Goal: Browse casually

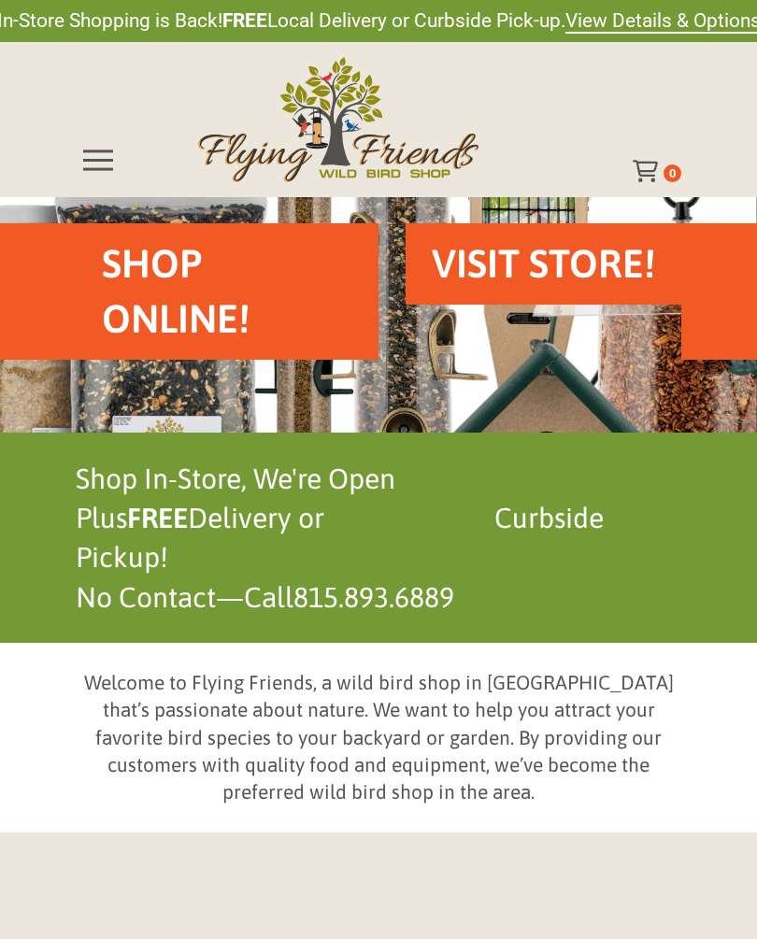
click at [226, 293] on h2 "Shop Online!" at bounding box center [227, 291] width 251 height 110
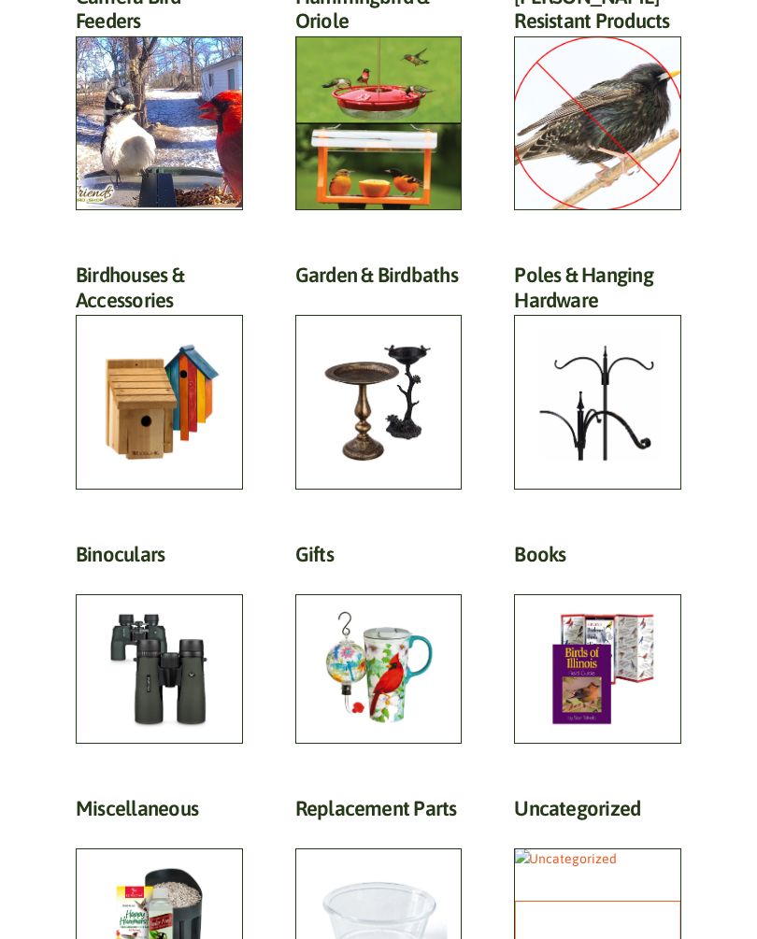
scroll to position [554, 0]
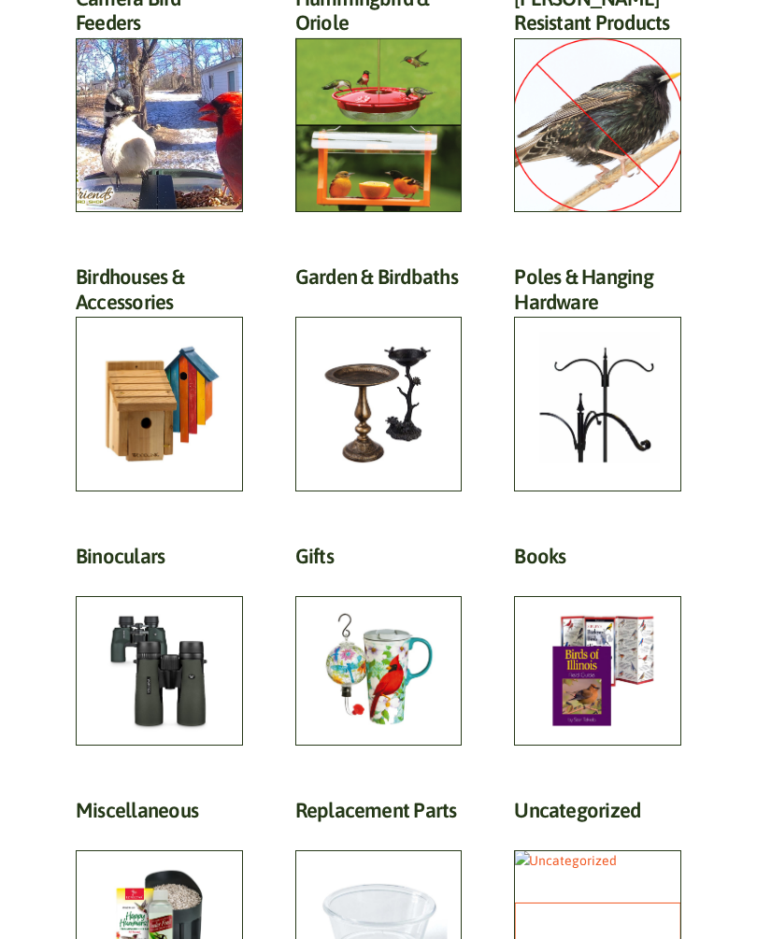
click at [178, 324] on h2 "Birdhouses & Accessories (57)" at bounding box center [159, 295] width 167 height 60
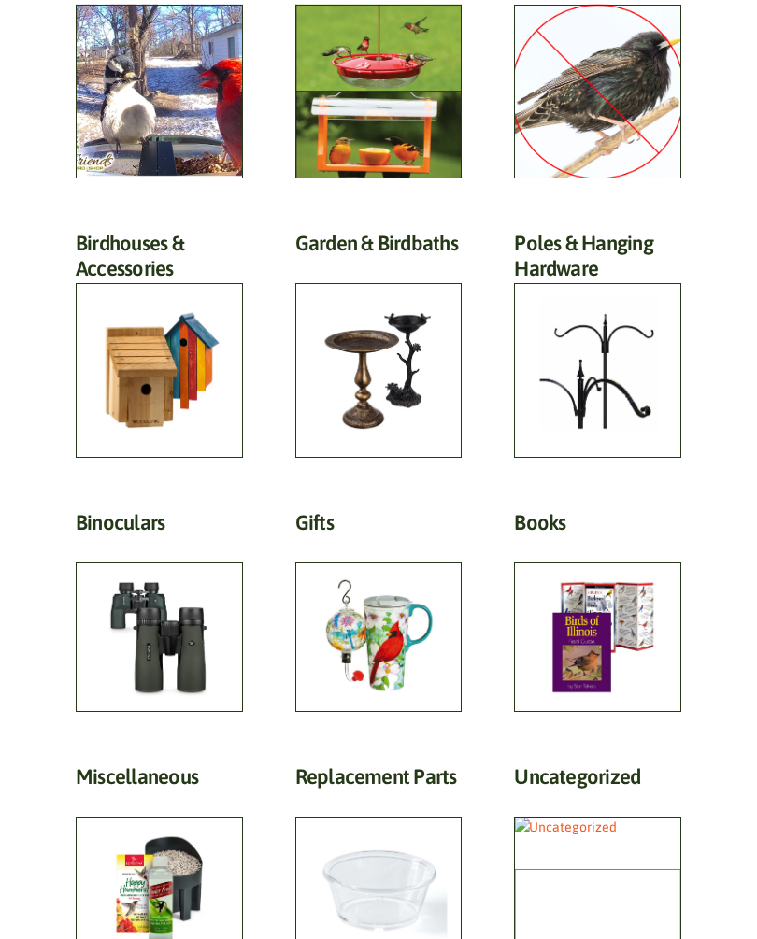
scroll to position [584, 0]
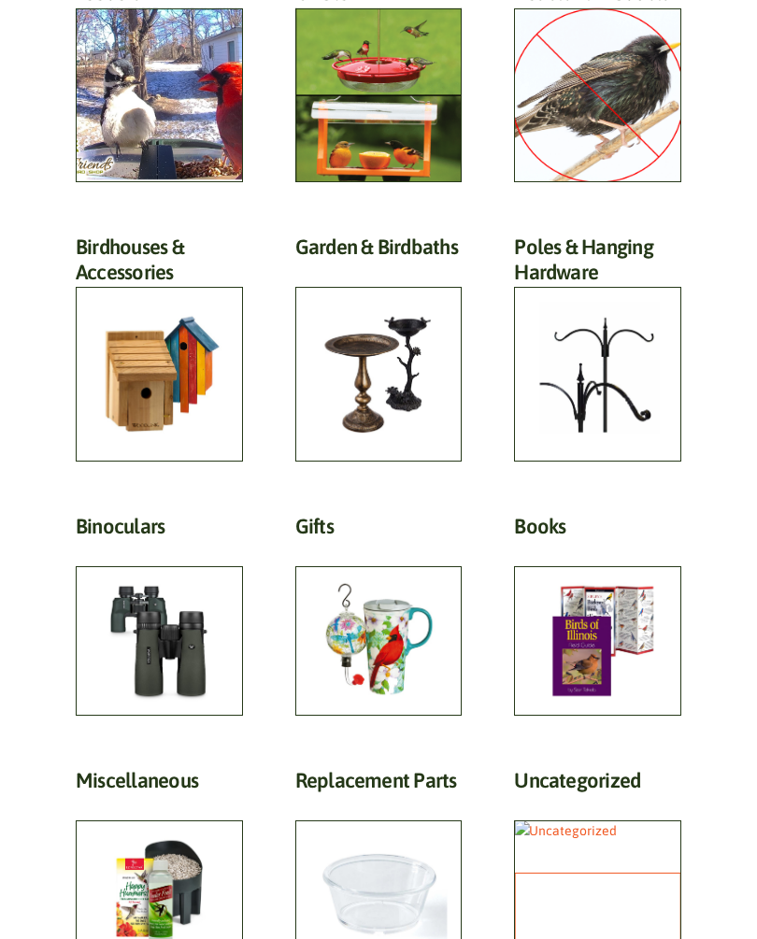
click at [386, 269] on h2 "Garden & Birdbaths (64)" at bounding box center [378, 252] width 167 height 35
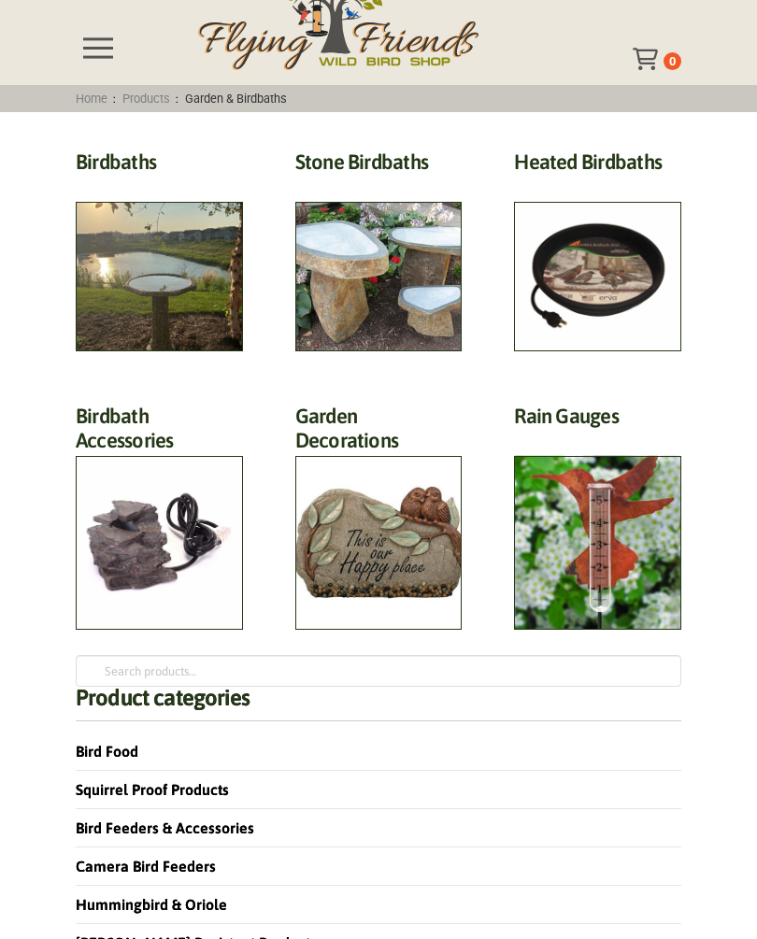
scroll to position [104, 0]
